Goal: Transaction & Acquisition: Obtain resource

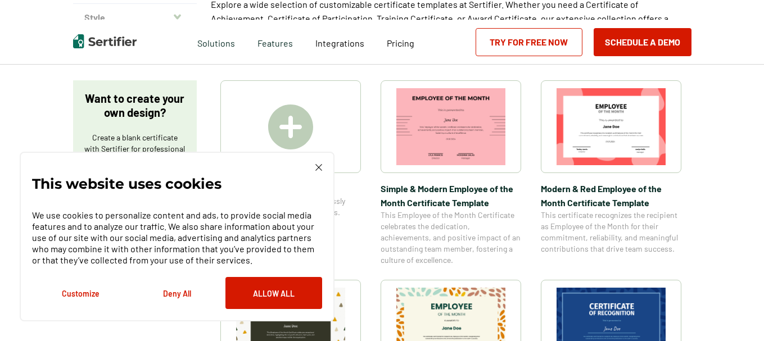
click at [319, 163] on div "This website uses cookies We use cookies to personalize content and ads, to pro…" at bounding box center [177, 237] width 315 height 170
click at [180, 293] on button "Deny All" at bounding box center [177, 293] width 97 height 32
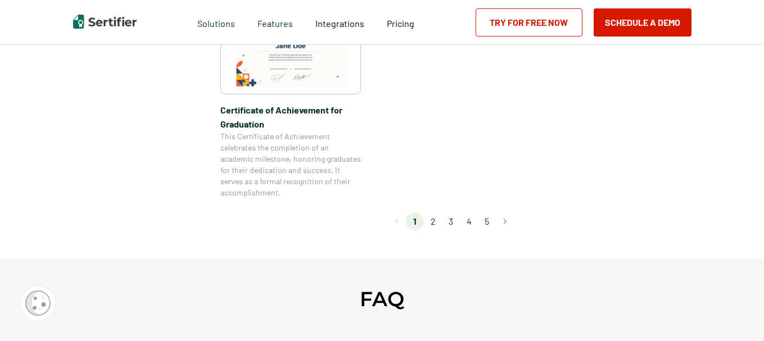
scroll to position [1124, 0]
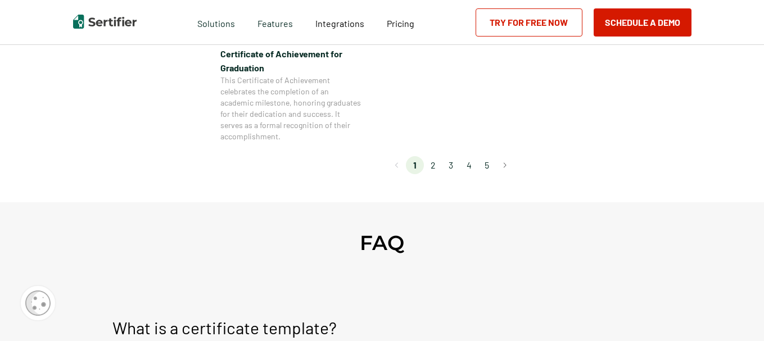
click at [437, 165] on li "2" at bounding box center [433, 165] width 18 height 18
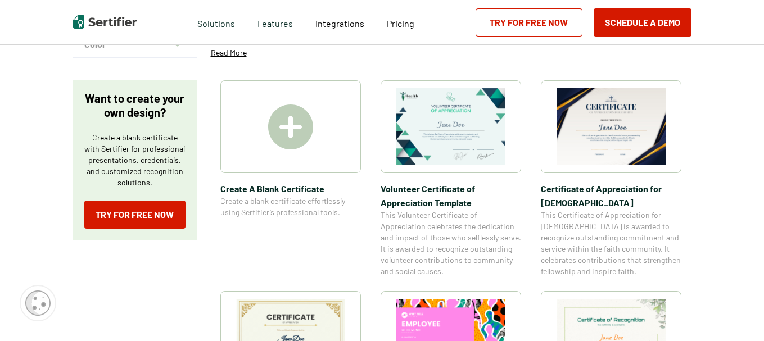
scroll to position [281, 0]
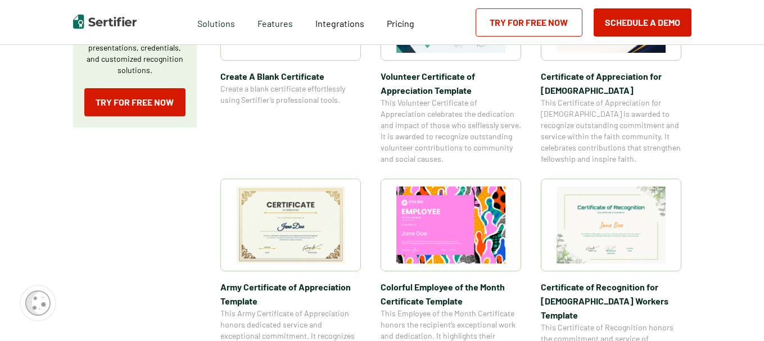
click at [287, 75] on span "Create A Blank Certificate" at bounding box center [290, 76] width 140 height 14
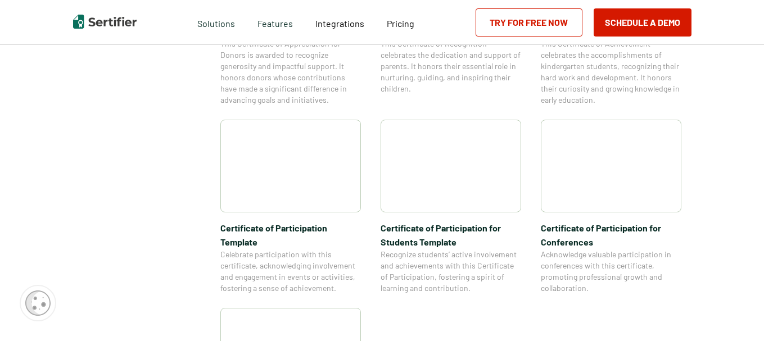
scroll to position [843, 0]
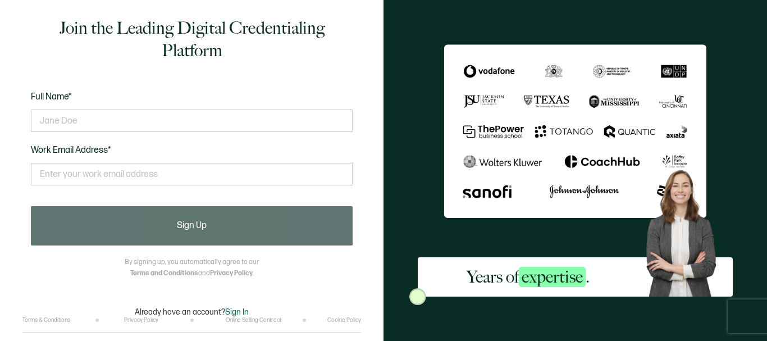
scroll to position [7, 0]
